Goal: Navigation & Orientation: Go to known website

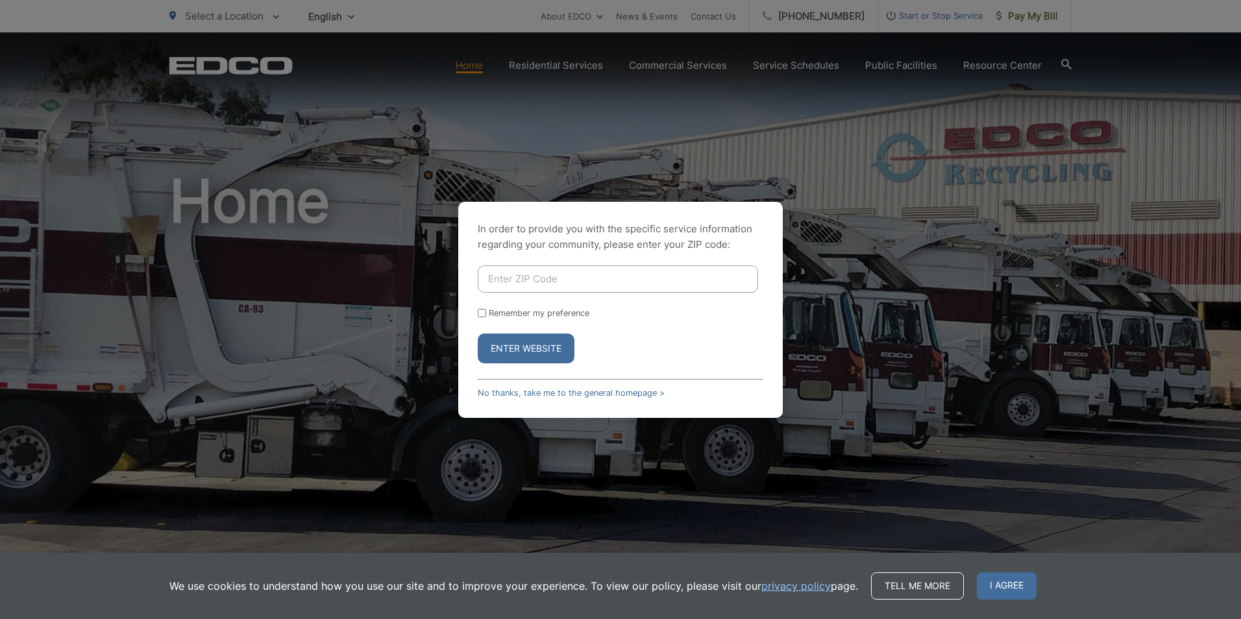
click at [561, 267] on input "Enter ZIP Code" at bounding box center [618, 278] width 280 height 27
type input "92019"
click at [478, 334] on button "Enter Website" at bounding box center [526, 349] width 97 height 30
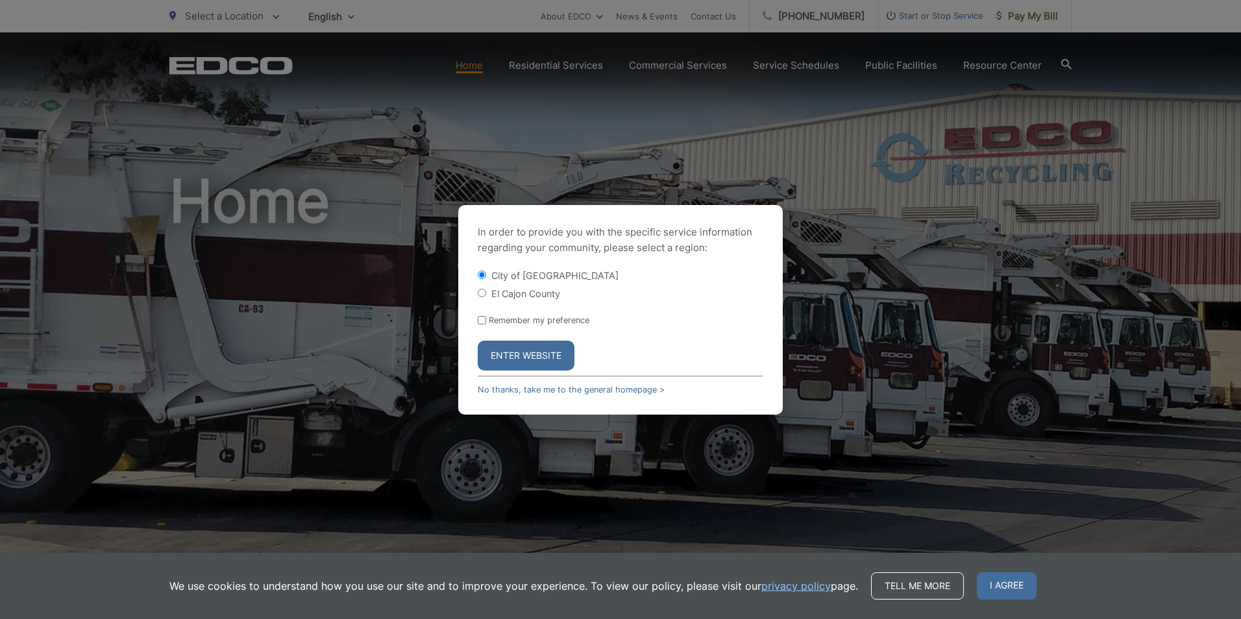
click at [542, 350] on button "Enter Website" at bounding box center [526, 356] width 97 height 30
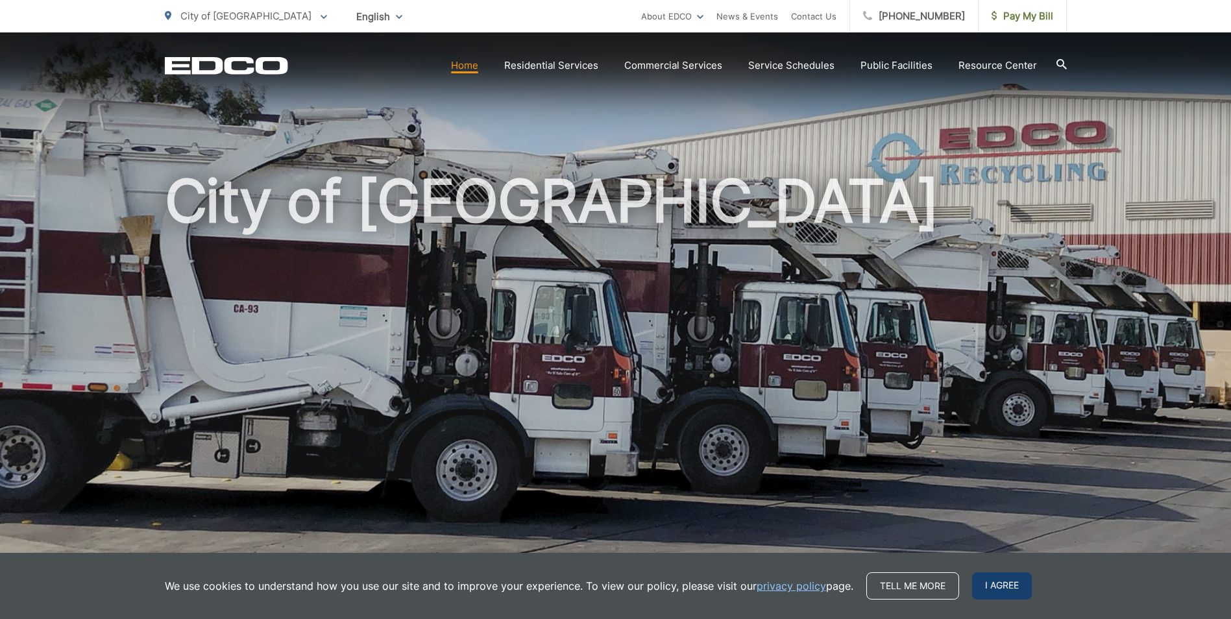
click at [1003, 584] on span "I agree" at bounding box center [1002, 585] width 60 height 27
